Goal: Navigation & Orientation: Go to known website

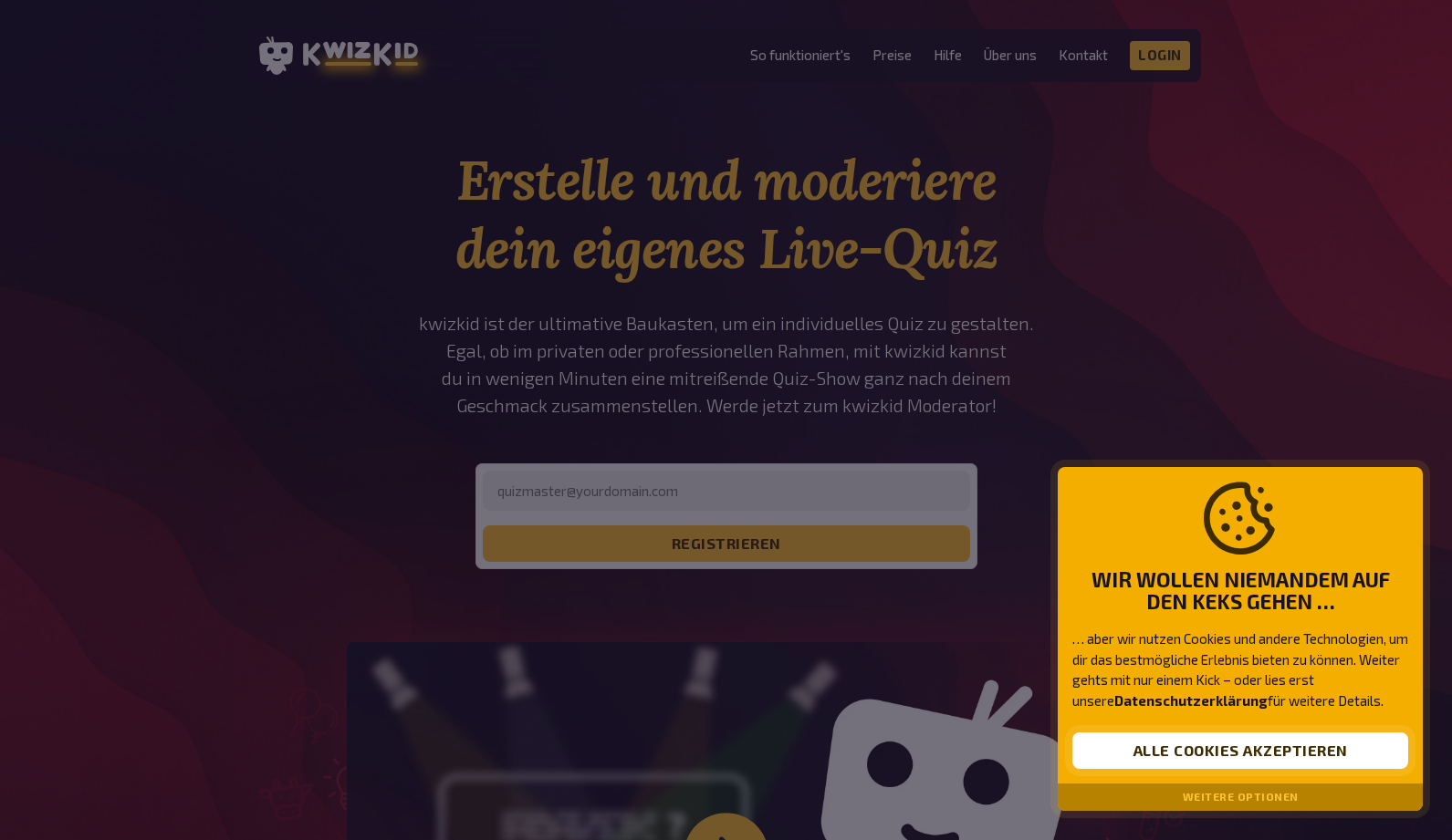
click at [1280, 747] on button "Alle Cookies akzeptieren" at bounding box center [1239, 750] width 336 height 37
